Goal: Information Seeking & Learning: Learn about a topic

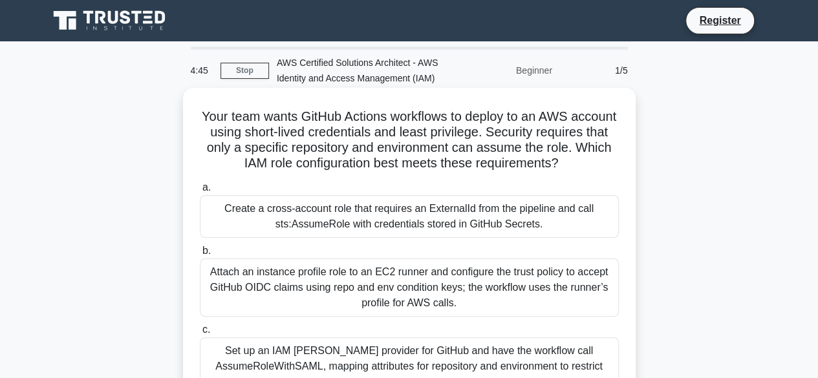
click at [314, 294] on div "Attach an instance profile role to an EC2 runner and configure the trust policy…" at bounding box center [409, 288] width 419 height 58
click at [200, 255] on input "b. Attach an instance profile role to an EC2 runner and configure the trust pol…" at bounding box center [200, 251] width 0 height 8
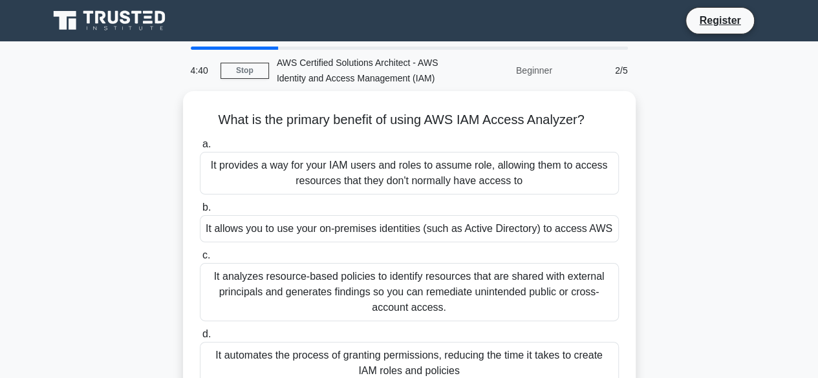
click at [617, 76] on div "2/5" at bounding box center [598, 71] width 76 height 26
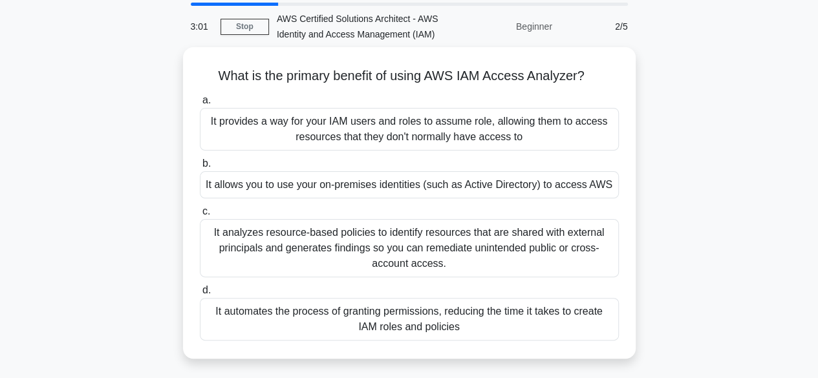
scroll to position [65, 0]
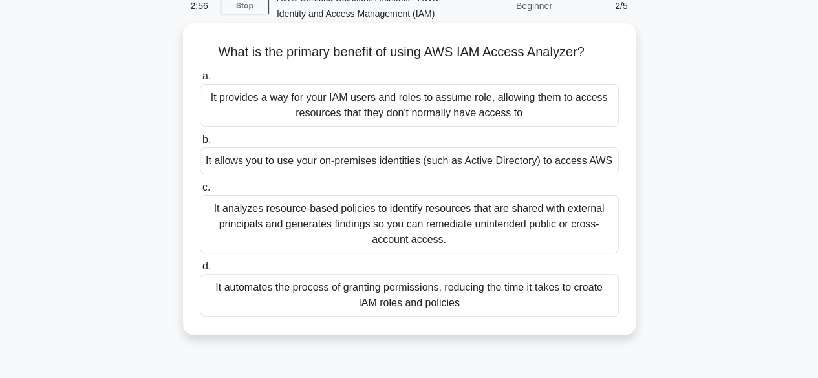
click at [507, 201] on div "It analyzes resource-based policies to identify resources that are shared with …" at bounding box center [409, 224] width 419 height 58
click at [200, 192] on input "c. It analyzes resource-based policies to identify resources that are shared wi…" at bounding box center [200, 188] width 0 height 8
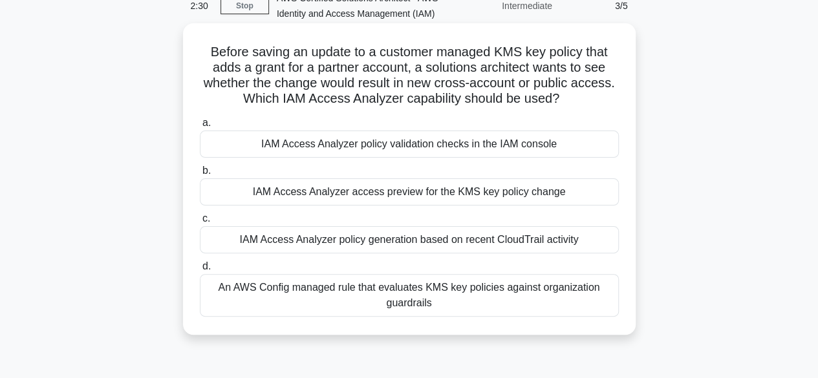
click at [533, 312] on div "An AWS Config managed rule that evaluates KMS key policies against organization…" at bounding box center [409, 295] width 419 height 43
click at [200, 271] on input "d. An AWS Config managed rule that evaluates KMS key policies against organizat…" at bounding box center [200, 267] width 0 height 8
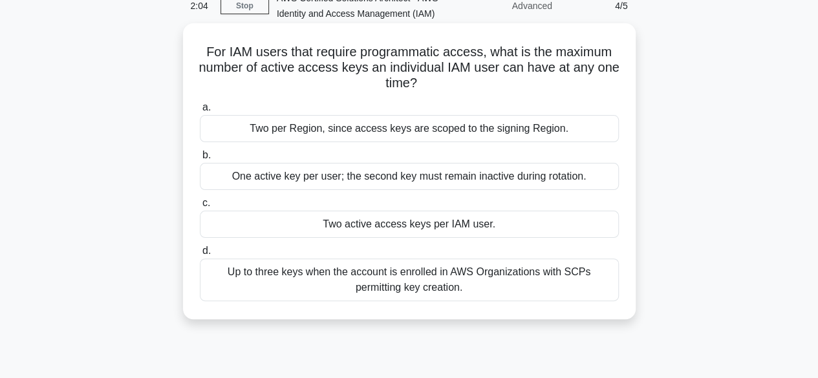
click at [394, 281] on div "Up to three keys when the account is enrolled in AWS Organizations with SCPs pe…" at bounding box center [409, 280] width 419 height 43
click at [200, 255] on input "d. Up to three keys when the account is enrolled in AWS Organizations with SCPs…" at bounding box center [200, 251] width 0 height 8
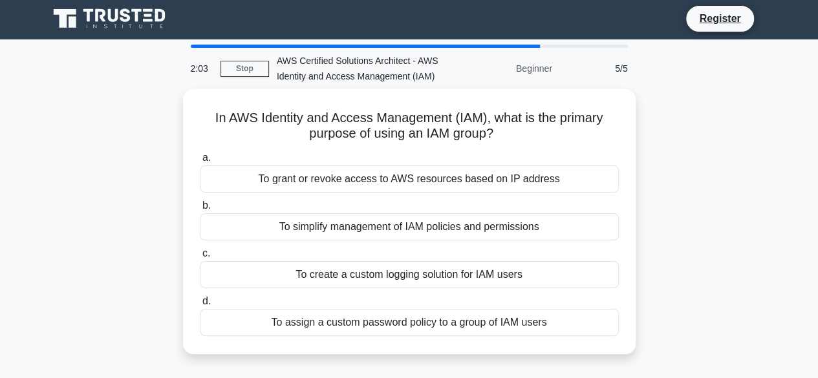
scroll to position [0, 0]
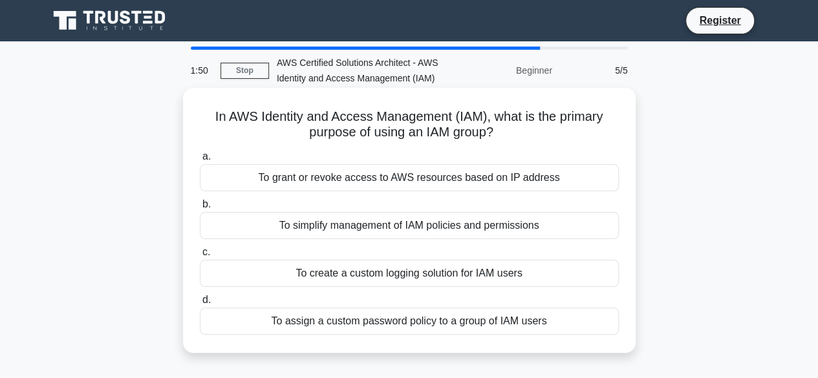
click at [490, 222] on div "To simplify management of IAM policies and permissions" at bounding box center [409, 225] width 419 height 27
click at [200, 209] on input "b. To simplify management of IAM policies and permissions" at bounding box center [200, 204] width 0 height 8
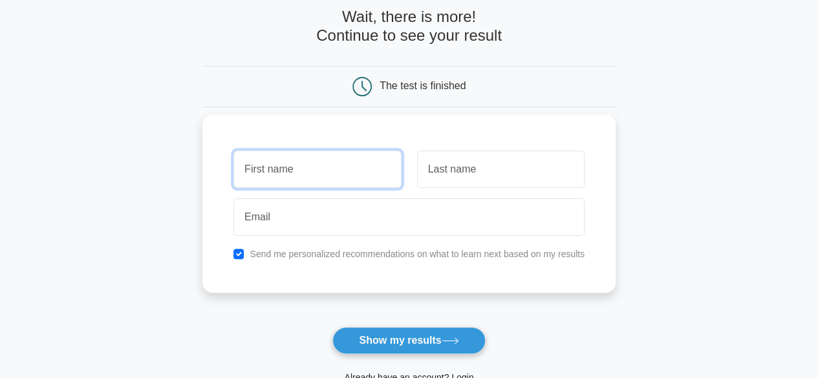
click at [331, 182] on input "text" at bounding box center [316, 170] width 167 height 38
type input "Ashutosh"
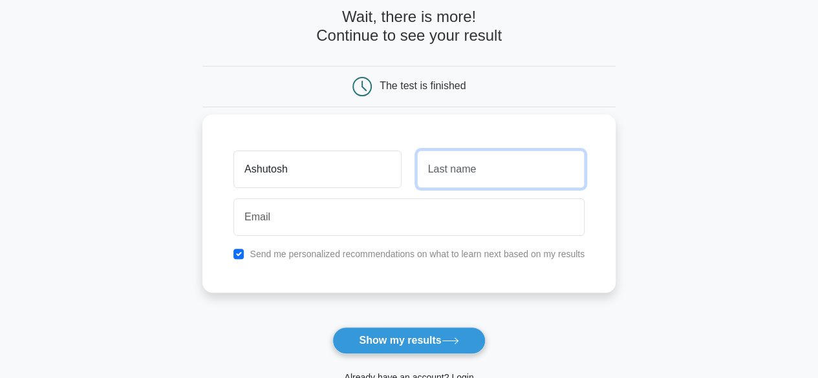
click at [440, 182] on input "text" at bounding box center [500, 170] width 167 height 38
type input "Ojha"
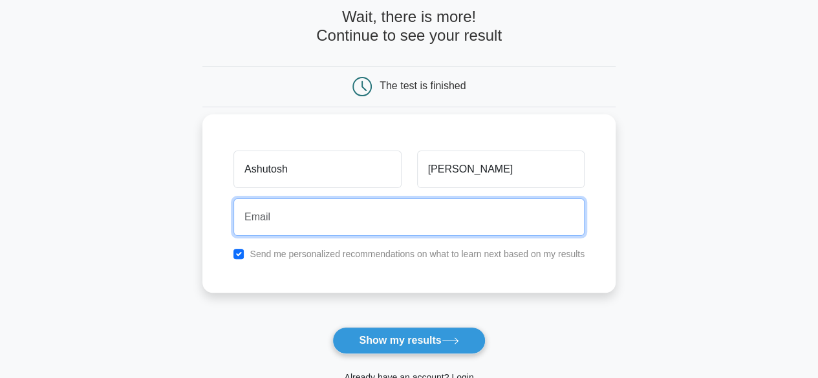
click at [392, 231] on input "email" at bounding box center [408, 217] width 351 height 38
type input "ramkumbar@gmail.com"
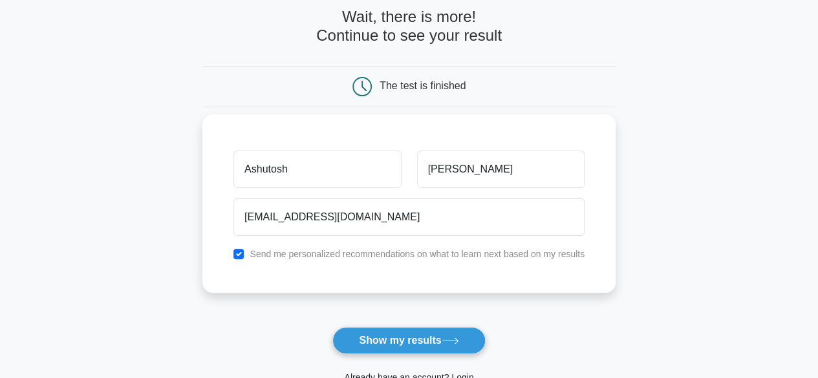
click at [334, 189] on div "Ashutosh" at bounding box center [317, 169] width 183 height 48
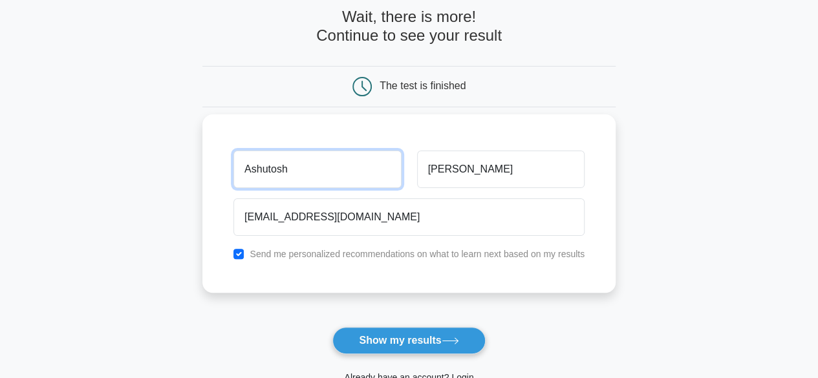
click at [320, 177] on input "Ashutosh" at bounding box center [316, 170] width 167 height 38
type input "Ram"
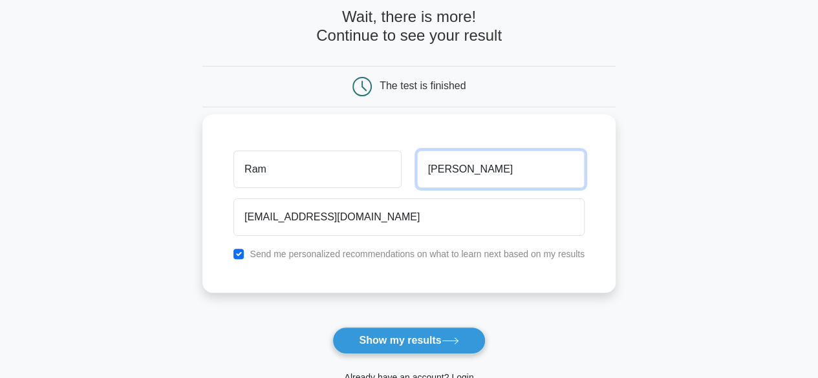
type input "Kumbar"
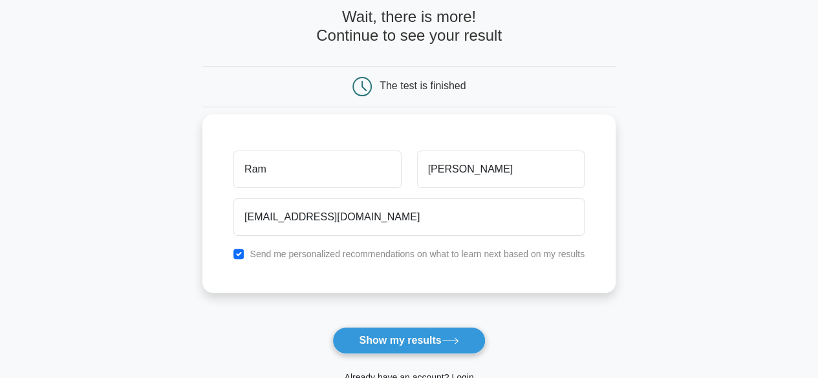
click at [298, 252] on label "Send me personalized recommendations on what to learn next based on my results" at bounding box center [417, 254] width 335 height 10
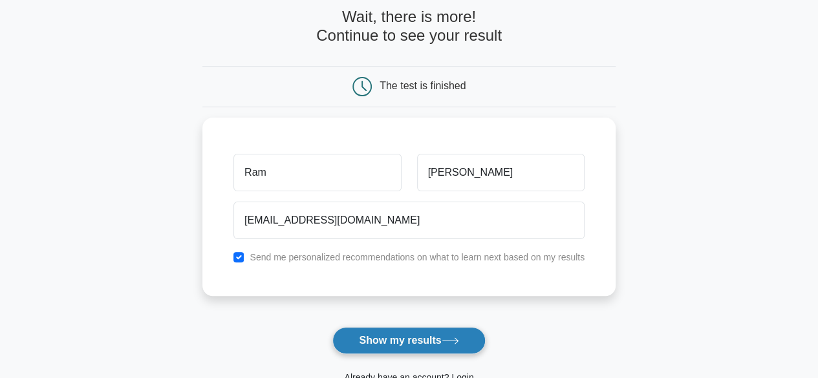
click at [419, 336] on button "Show my results" at bounding box center [408, 340] width 153 height 27
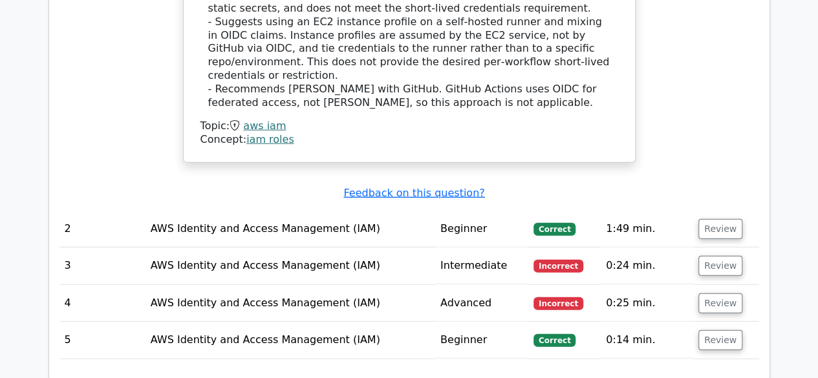
scroll to position [1616, 0]
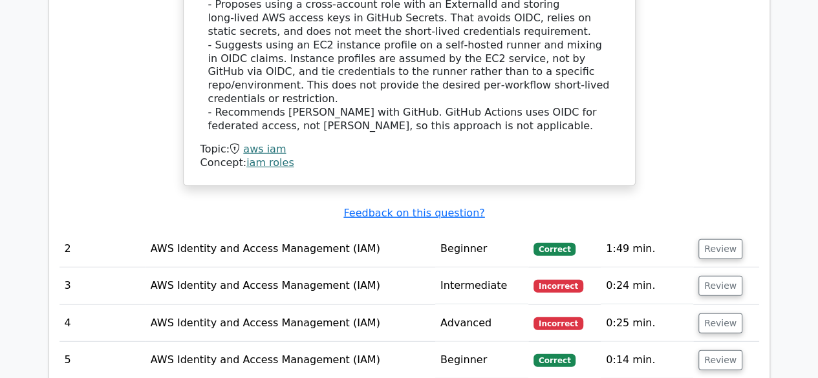
click at [561, 243] on span "Correct" at bounding box center [554, 249] width 42 height 13
click at [716, 239] on button "Review" at bounding box center [720, 249] width 44 height 20
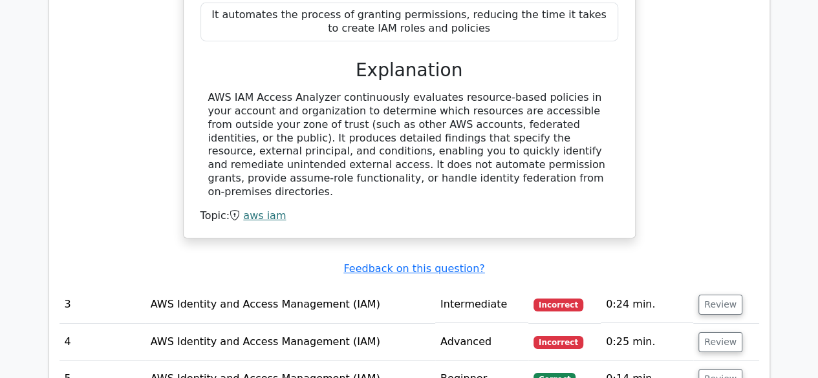
scroll to position [2198, 0]
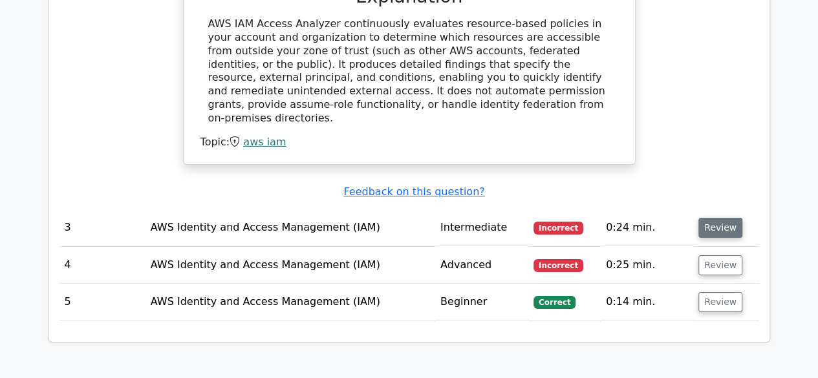
click at [713, 218] on button "Review" at bounding box center [720, 228] width 44 height 20
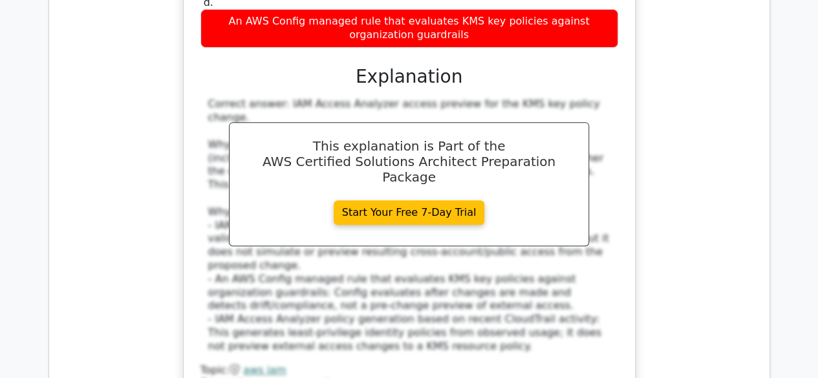
scroll to position [2845, 0]
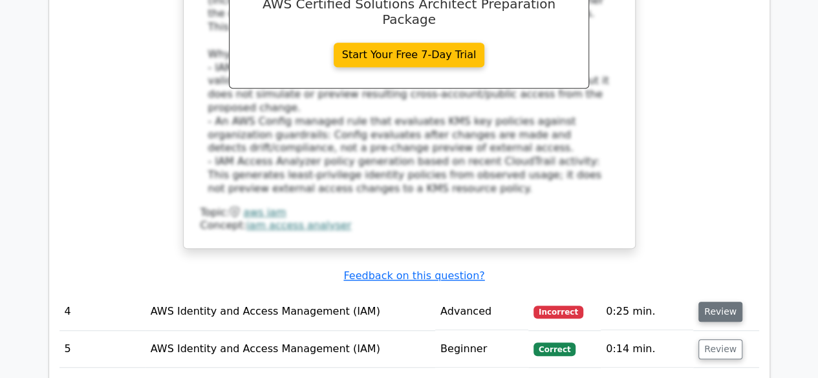
click at [720, 302] on button "Review" at bounding box center [720, 312] width 44 height 20
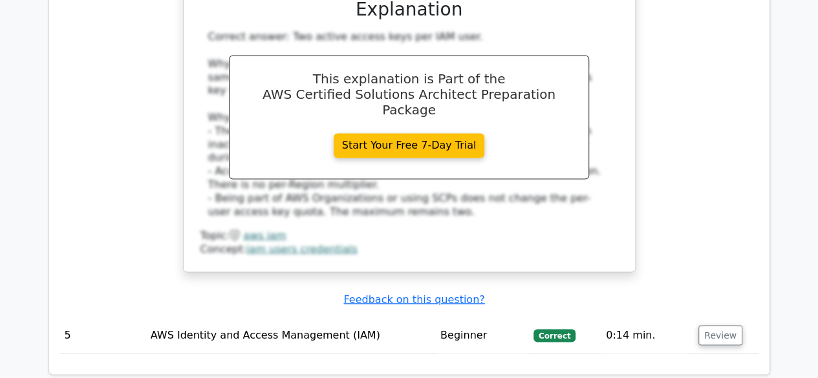
scroll to position [3491, 0]
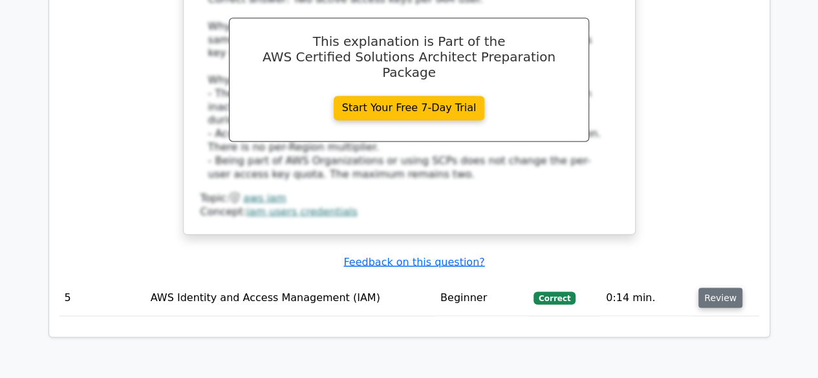
click at [714, 288] on button "Review" at bounding box center [720, 298] width 44 height 20
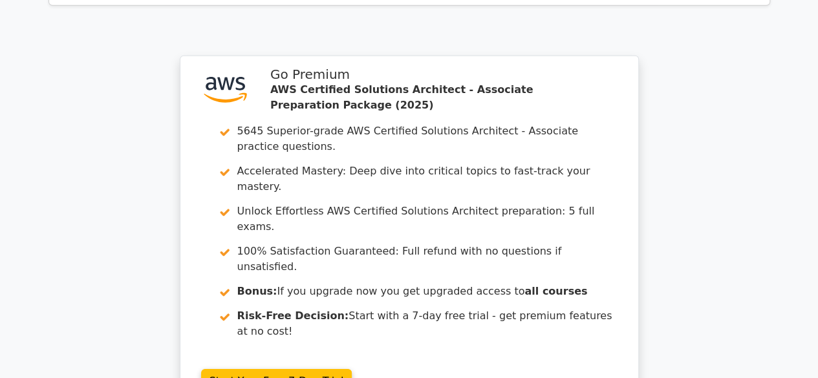
scroll to position [4331, 0]
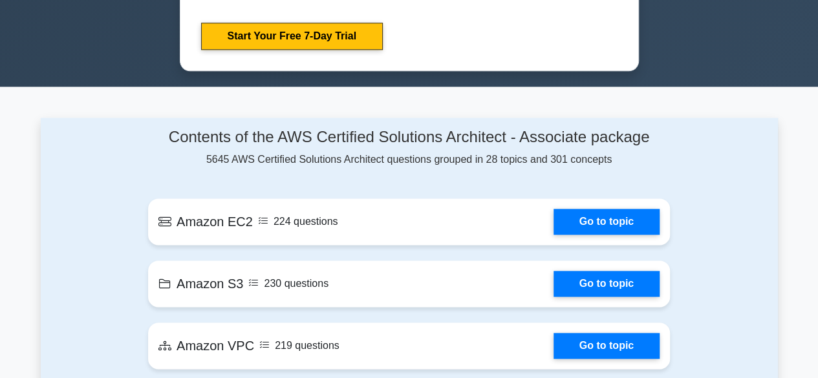
scroll to position [905, 0]
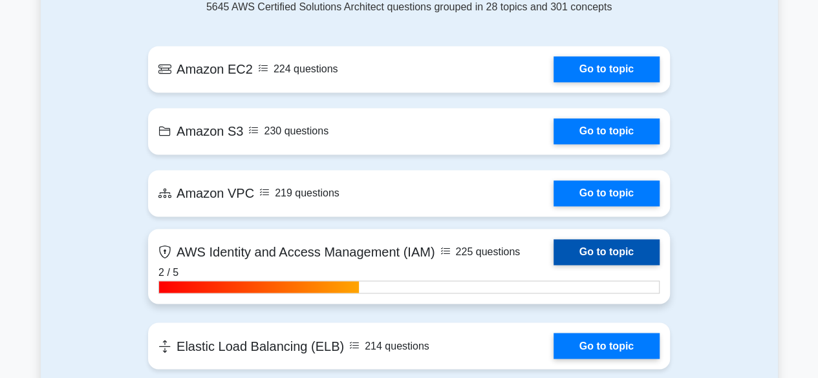
click at [606, 255] on link "Go to topic" at bounding box center [606, 252] width 106 height 26
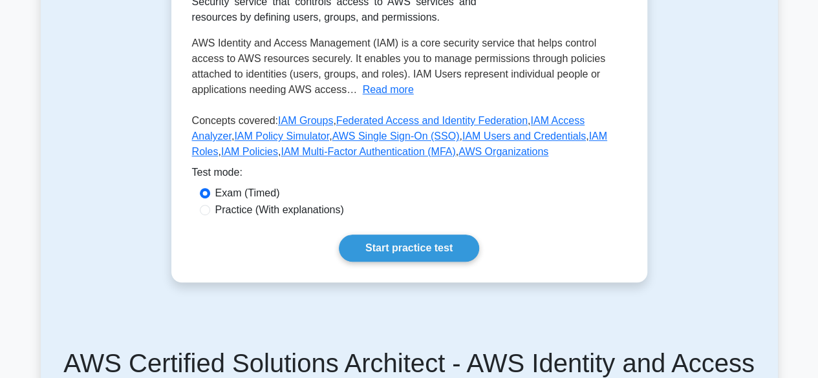
scroll to position [259, 0]
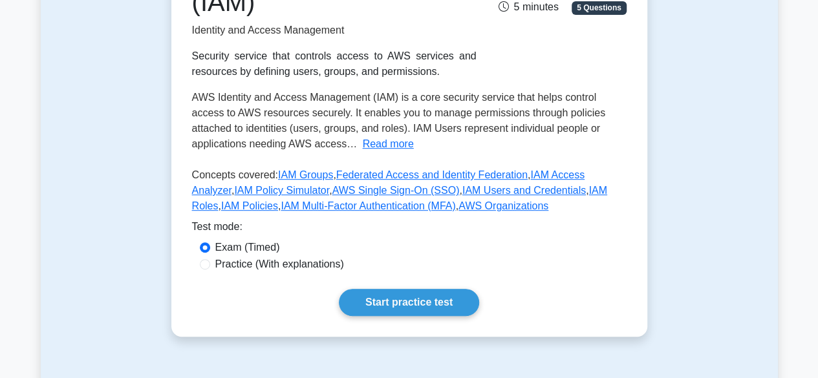
click at [253, 269] on label "Practice (With explanations)" at bounding box center [279, 265] width 129 height 16
click at [210, 269] on input "Practice (With explanations)" at bounding box center [205, 264] width 10 height 10
radio input "true"
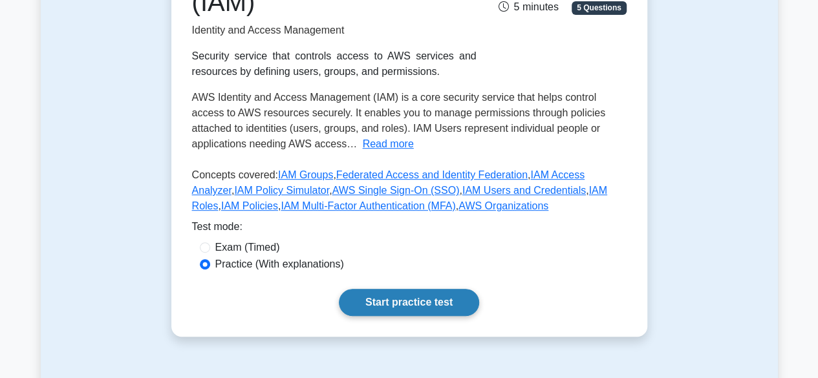
click at [411, 293] on link "Start practice test" at bounding box center [409, 302] width 140 height 27
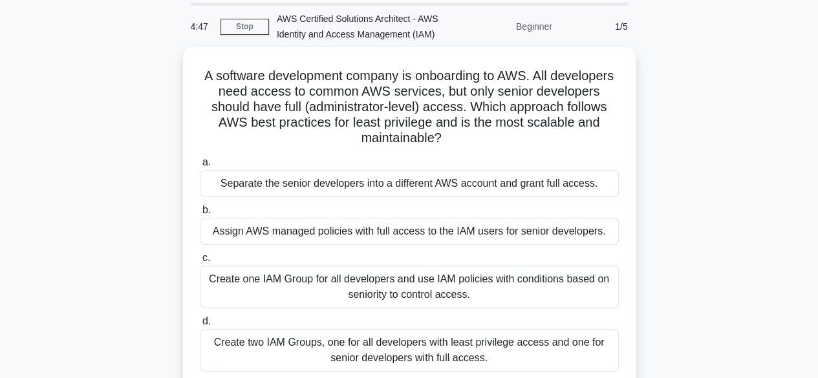
scroll to position [65, 0]
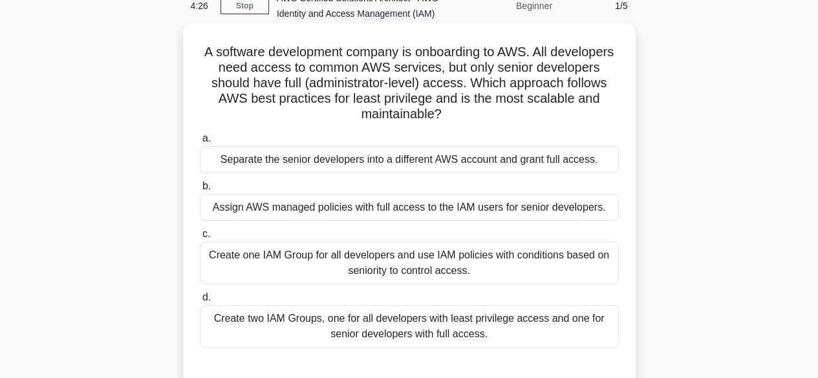
click at [537, 336] on div "Create two IAM Groups, one for all developers with least privilege access and o…" at bounding box center [409, 326] width 419 height 43
click at [200, 302] on input "d. Create two IAM Groups, one for all developers with least privilege access an…" at bounding box center [200, 298] width 0 height 8
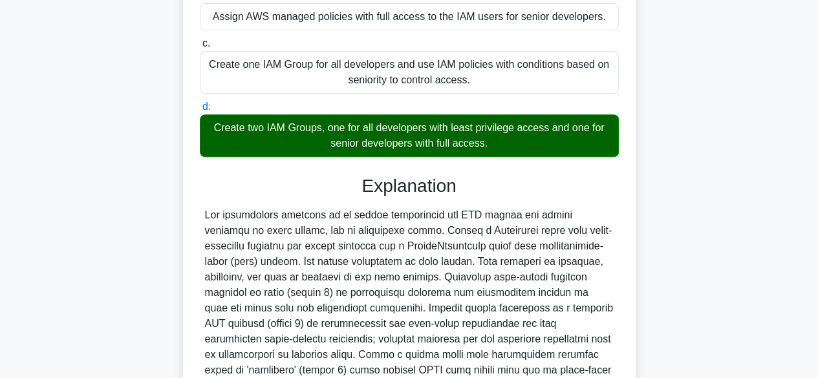
scroll to position [388, 0]
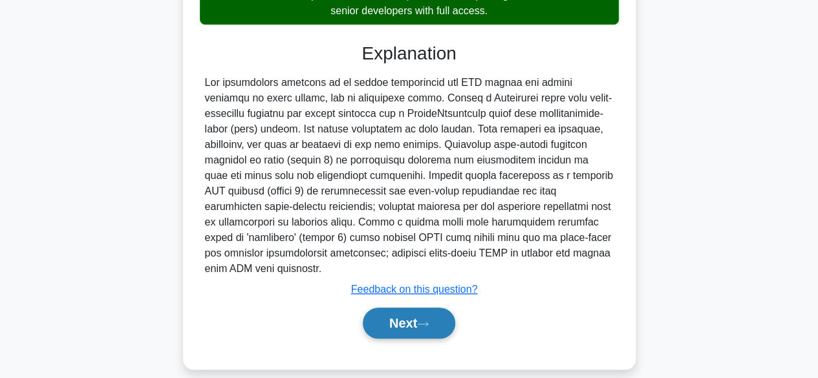
click at [414, 331] on button "Next" at bounding box center [409, 323] width 92 height 31
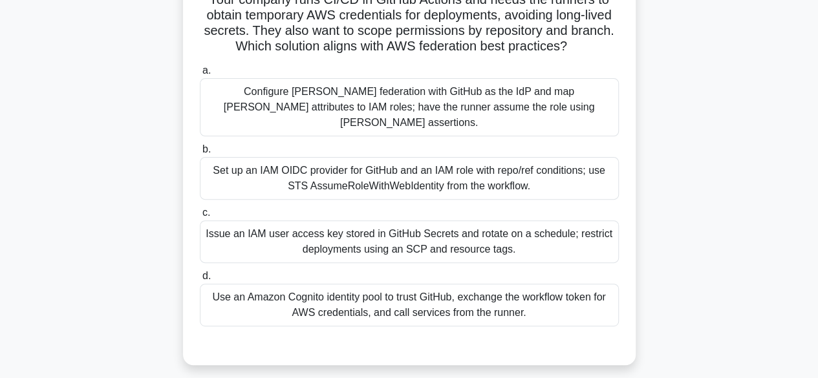
scroll to position [126, 0]
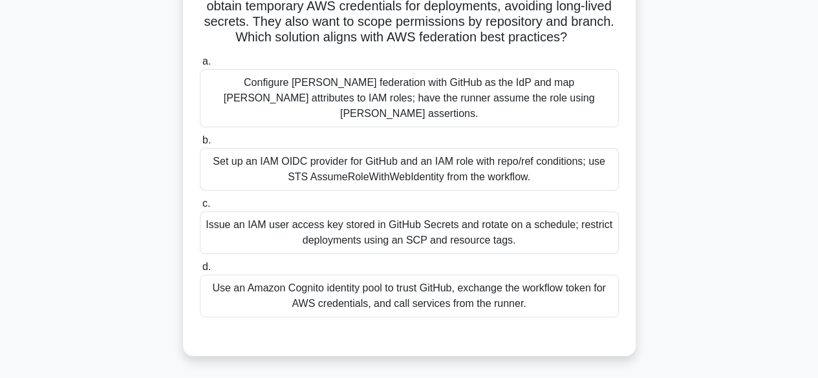
click at [544, 213] on div "Issue an IAM user access key stored in GitHub Secrets and rotate on a schedule;…" at bounding box center [409, 232] width 419 height 43
click at [200, 208] on input "c. Issue an IAM user access key stored in GitHub Secrets and rotate on a schedu…" at bounding box center [200, 204] width 0 height 8
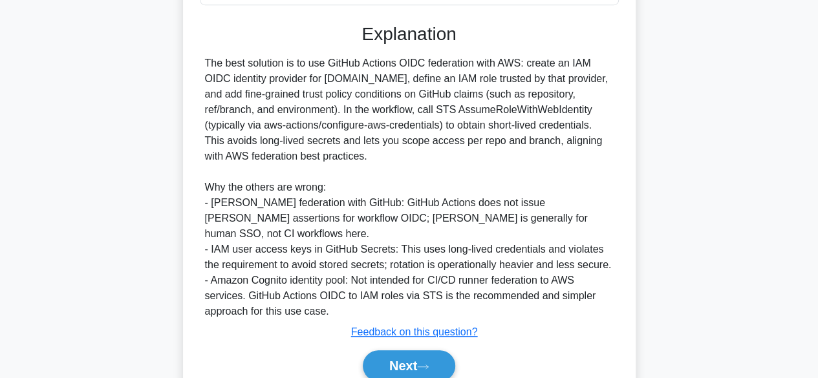
scroll to position [481, 0]
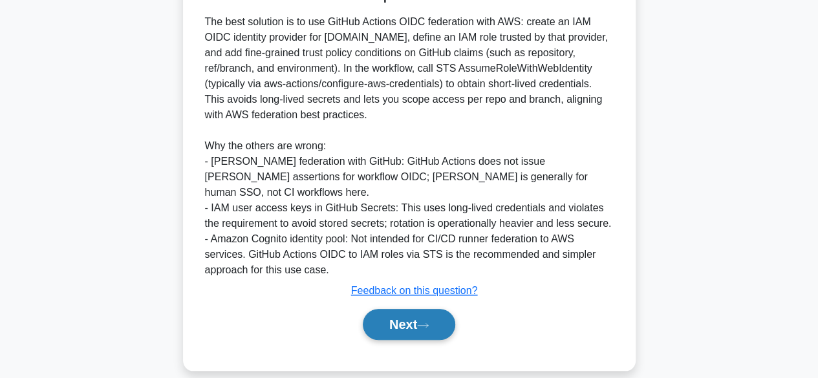
click at [433, 321] on button "Next" at bounding box center [409, 324] width 92 height 31
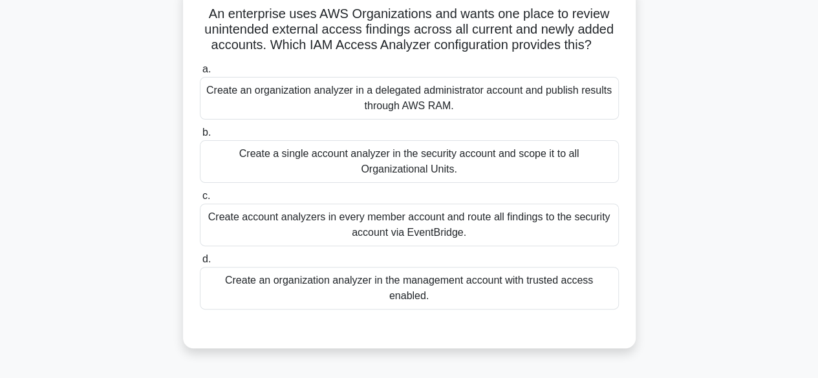
scroll to position [61, 0]
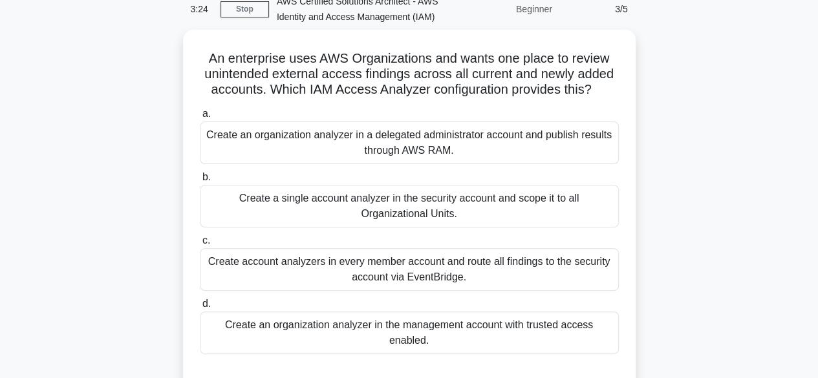
click at [733, 206] on div "An enterprise uses AWS Organizations and wants one place to review unintended e…" at bounding box center [409, 219] width 737 height 379
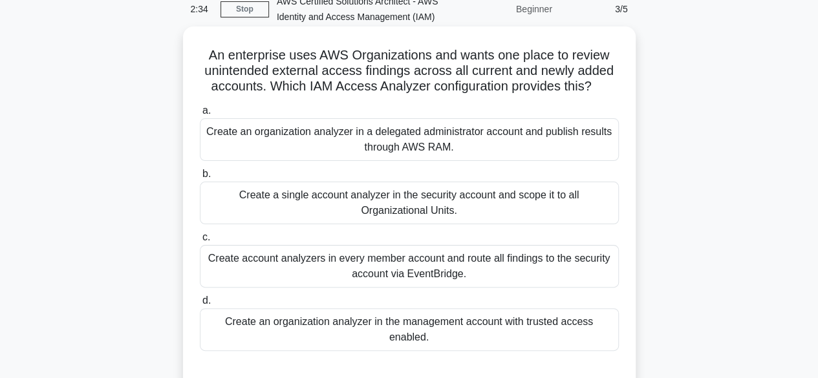
click at [546, 213] on div "Create a single account analyzer in the security account and scope it to all Or…" at bounding box center [409, 203] width 419 height 43
click at [200, 178] on input "b. Create a single account analyzer in the security account and scope it to all…" at bounding box center [200, 174] width 0 height 8
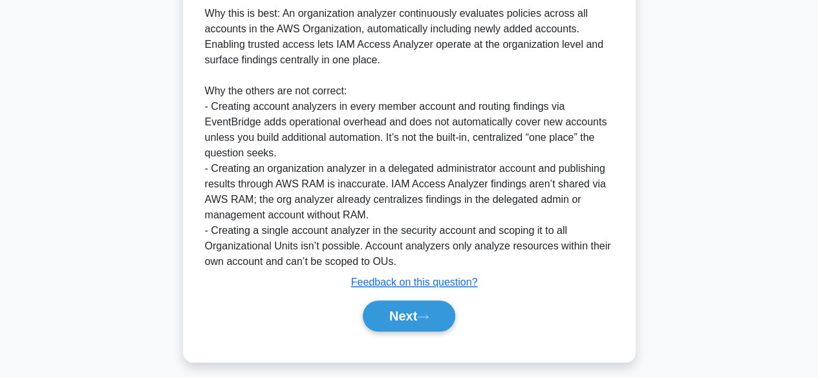
scroll to position [512, 0]
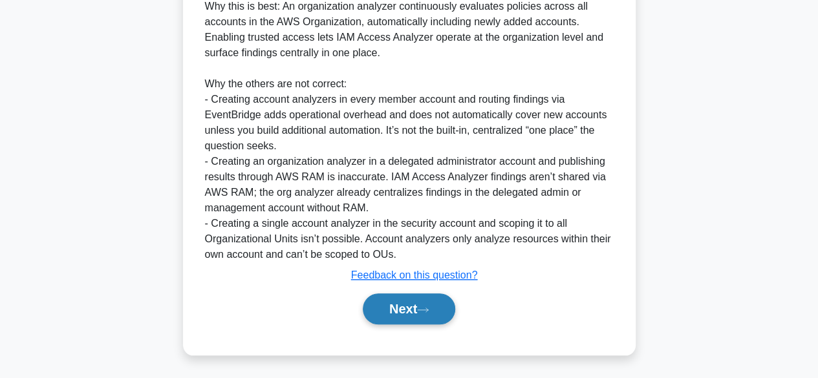
click at [423, 313] on button "Next" at bounding box center [409, 309] width 92 height 31
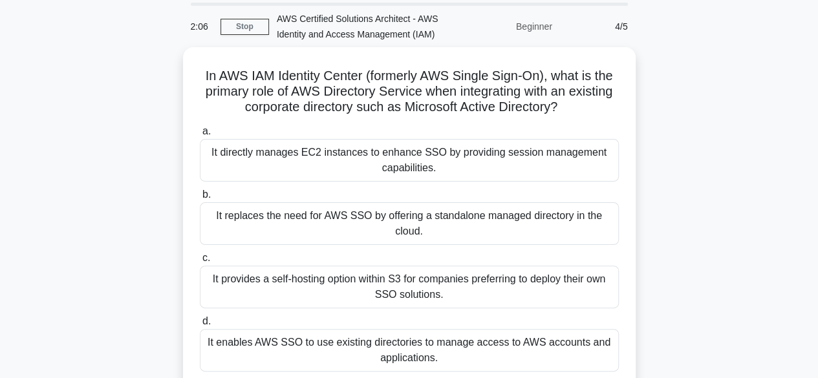
scroll to position [65, 0]
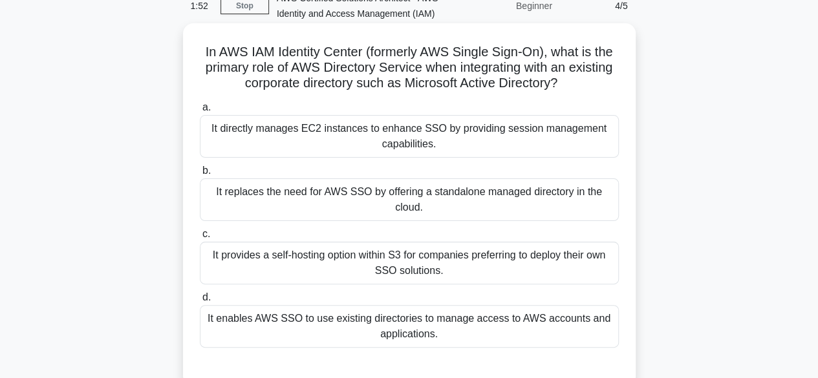
click at [492, 138] on div "It directly manages EC2 instances to enhance SSO by providing session managemen…" at bounding box center [409, 136] width 419 height 43
click at [200, 112] on input "a. It directly manages EC2 instances to enhance SSO by providing session manage…" at bounding box center [200, 107] width 0 height 8
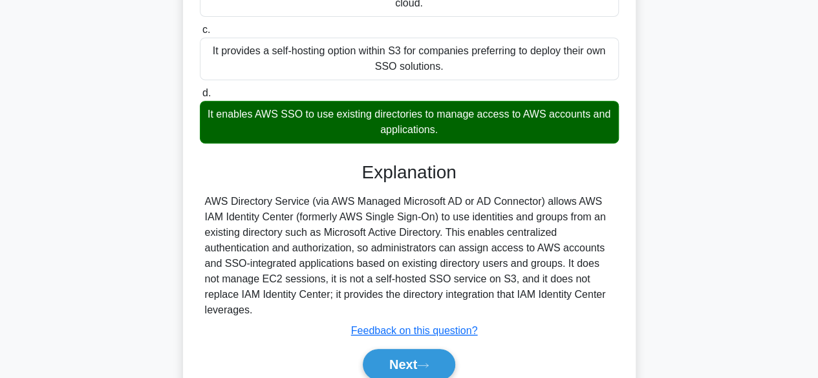
scroll to position [326, 0]
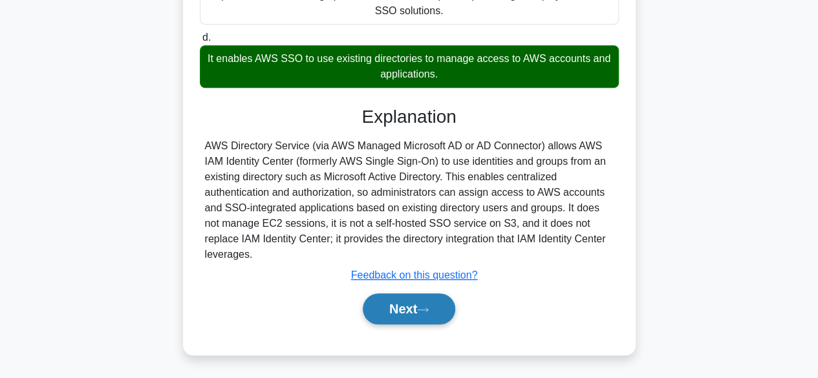
click at [410, 304] on button "Next" at bounding box center [409, 309] width 92 height 31
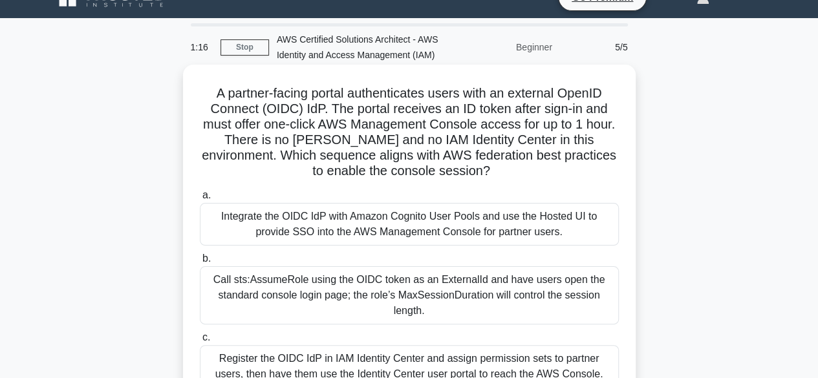
scroll to position [0, 0]
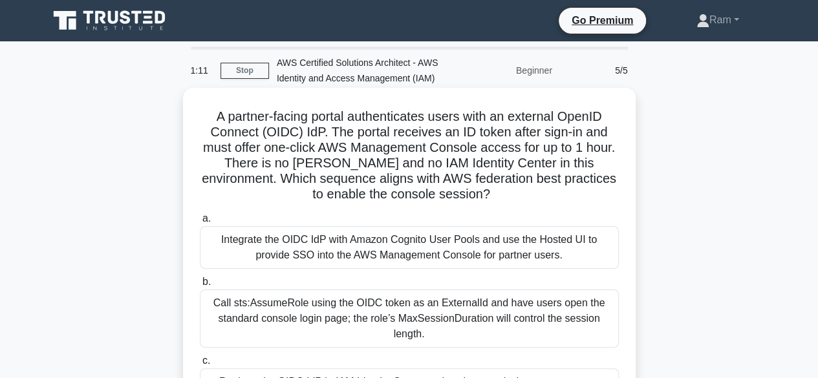
click at [471, 250] on div "Integrate the OIDC IdP with Amazon Cognito User Pools and use the Hosted UI to …" at bounding box center [409, 247] width 419 height 43
click at [200, 223] on input "a. Integrate the OIDC IdP with Amazon Cognito User Pools and use the Hosted UI …" at bounding box center [200, 219] width 0 height 8
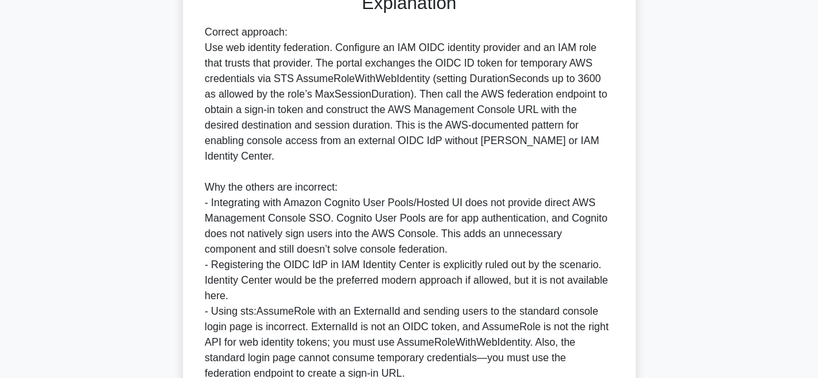
scroll to position [621, 0]
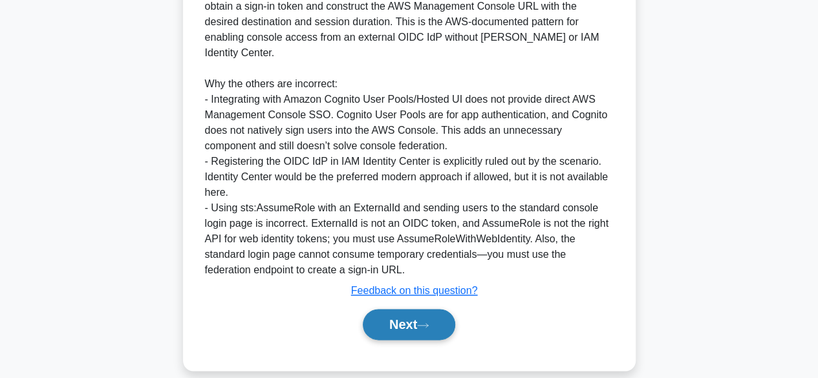
click at [417, 320] on button "Next" at bounding box center [409, 324] width 92 height 31
